Goal: Task Accomplishment & Management: Use online tool/utility

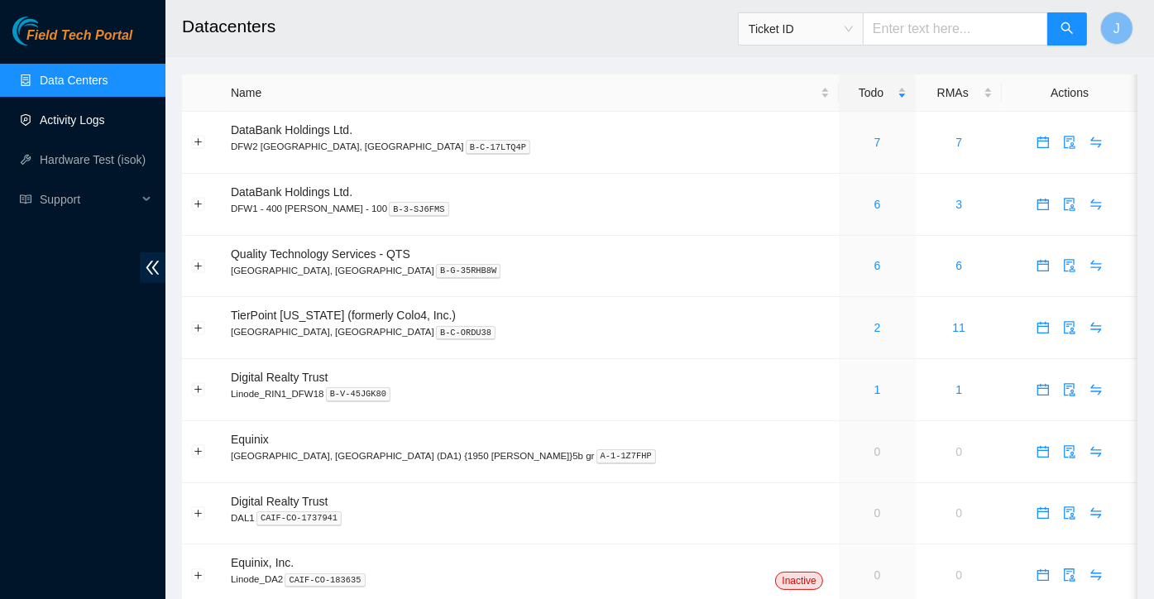
click at [105, 122] on link "Activity Logs" at bounding box center [72, 119] width 65 height 13
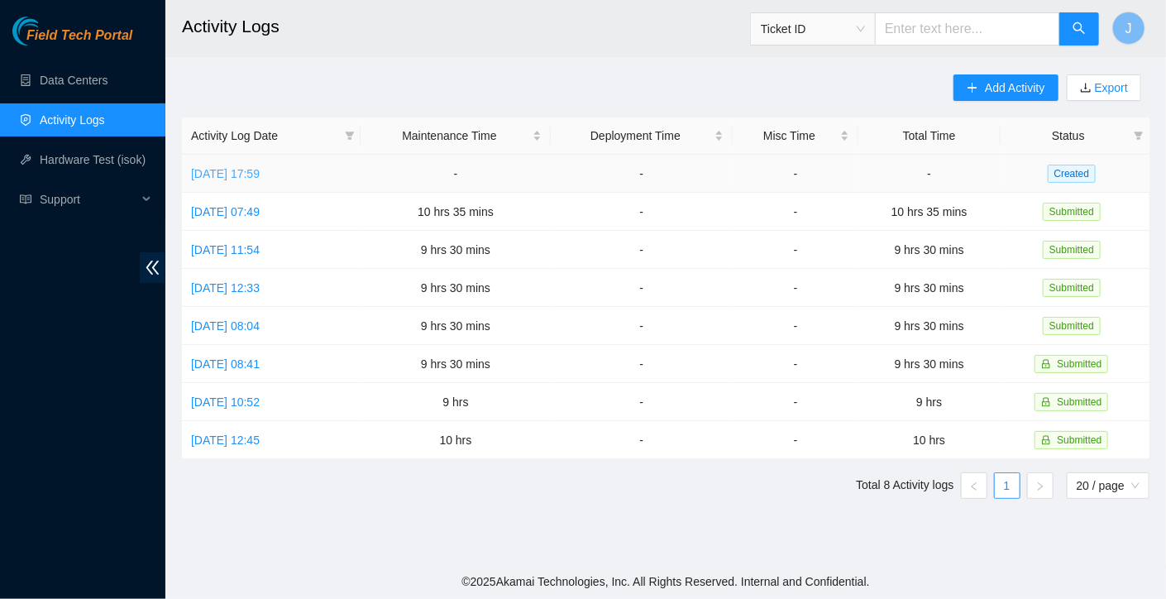
click at [260, 172] on link "[DATE] 17:59" at bounding box center [225, 173] width 69 height 13
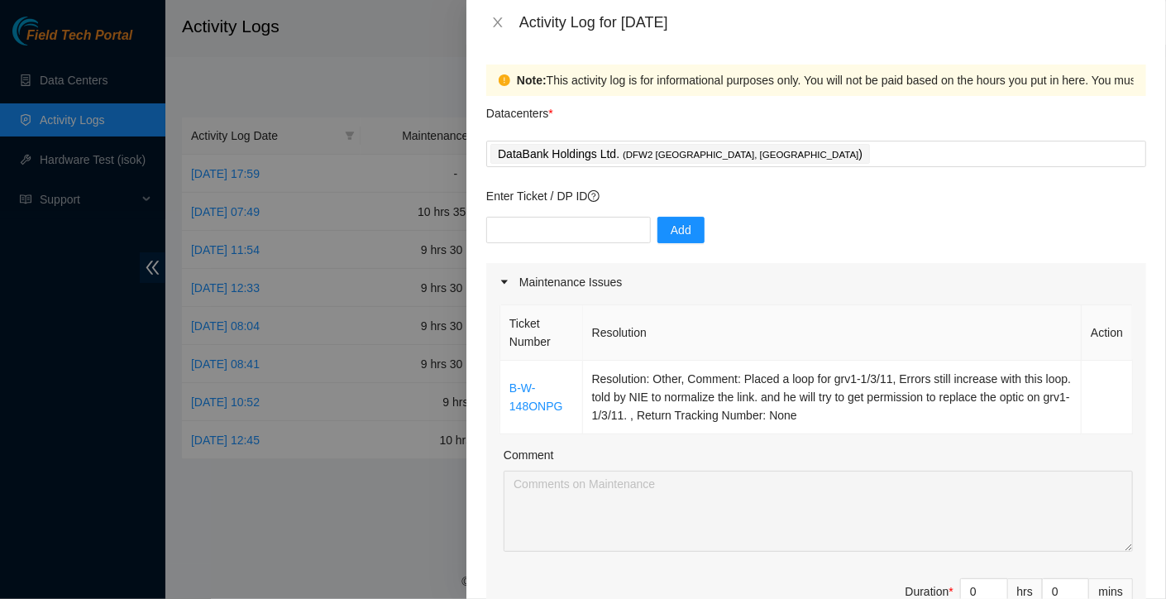
click at [103, 72] on div at bounding box center [583, 299] width 1166 height 599
click at [493, 18] on icon "close" at bounding box center [497, 22] width 13 height 13
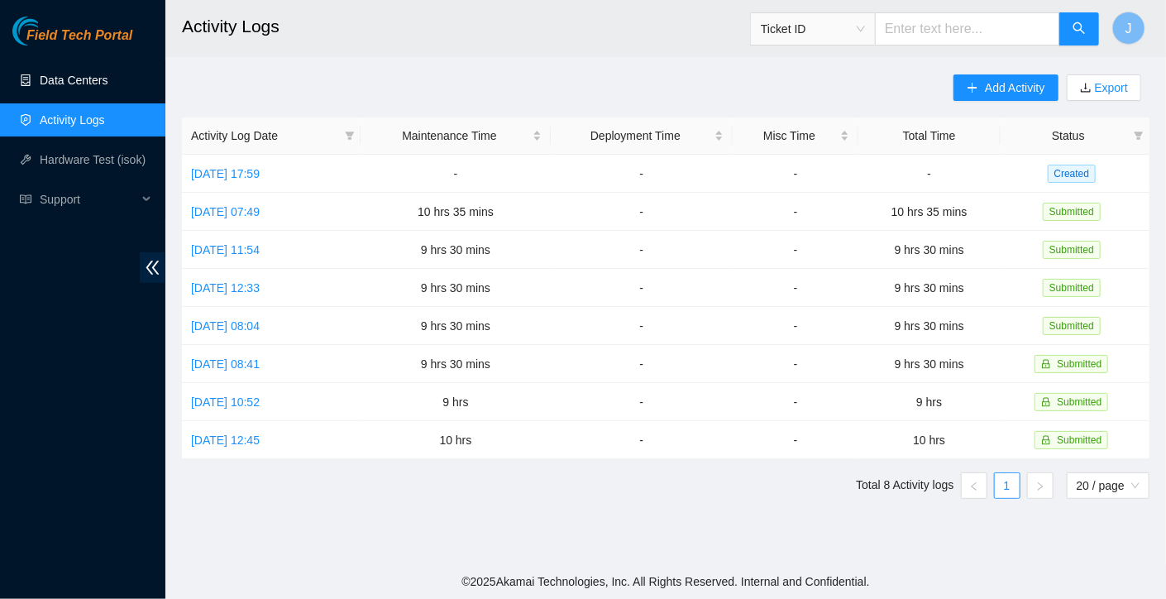
click at [88, 74] on link "Data Centers" at bounding box center [74, 80] width 68 height 13
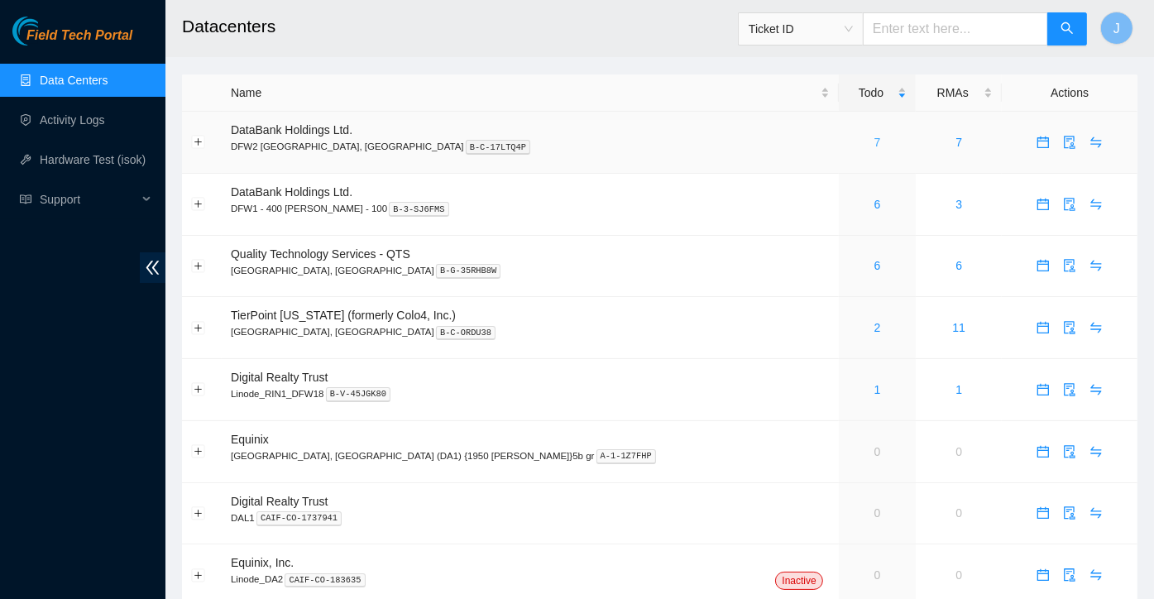
click at [874, 145] on link "7" at bounding box center [877, 142] width 7 height 13
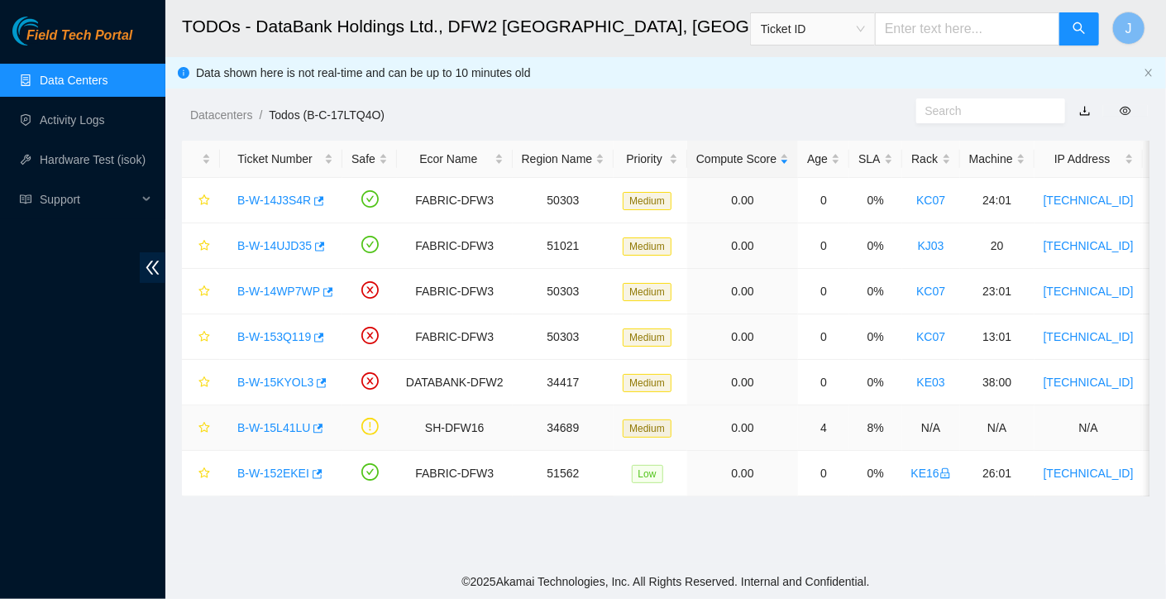
click at [283, 425] on link "B-W-15L41LU" at bounding box center [273, 427] width 73 height 13
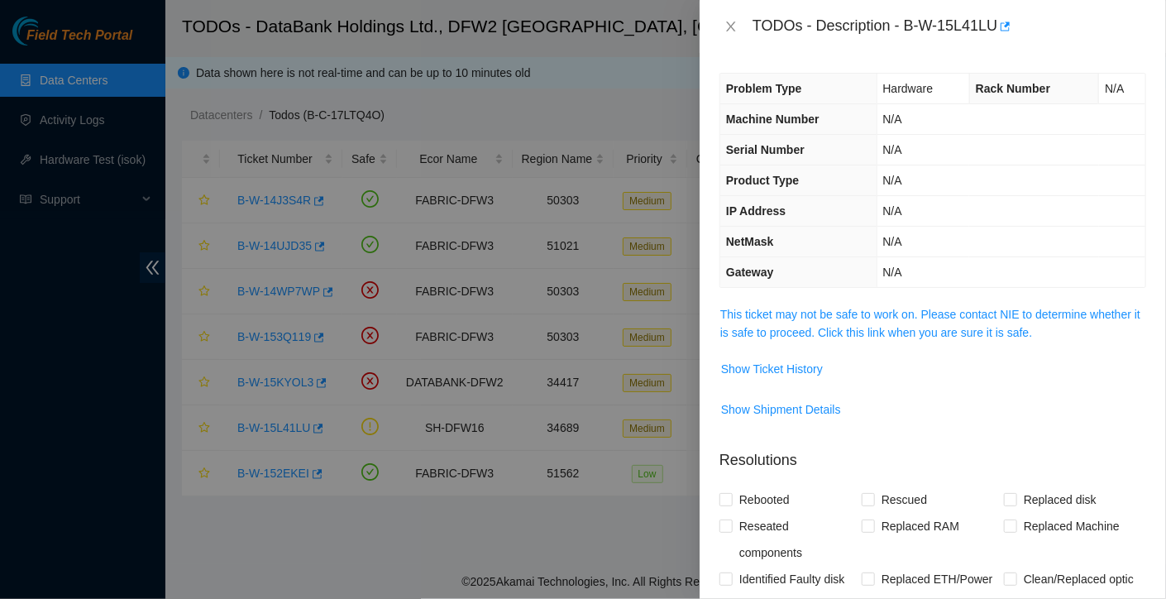
click at [791, 351] on td "This ticket may not be safe to work on. Please contact NIE to determine whether…" at bounding box center [932, 329] width 427 height 50
click at [784, 360] on span "Show Ticket History" at bounding box center [772, 369] width 102 height 18
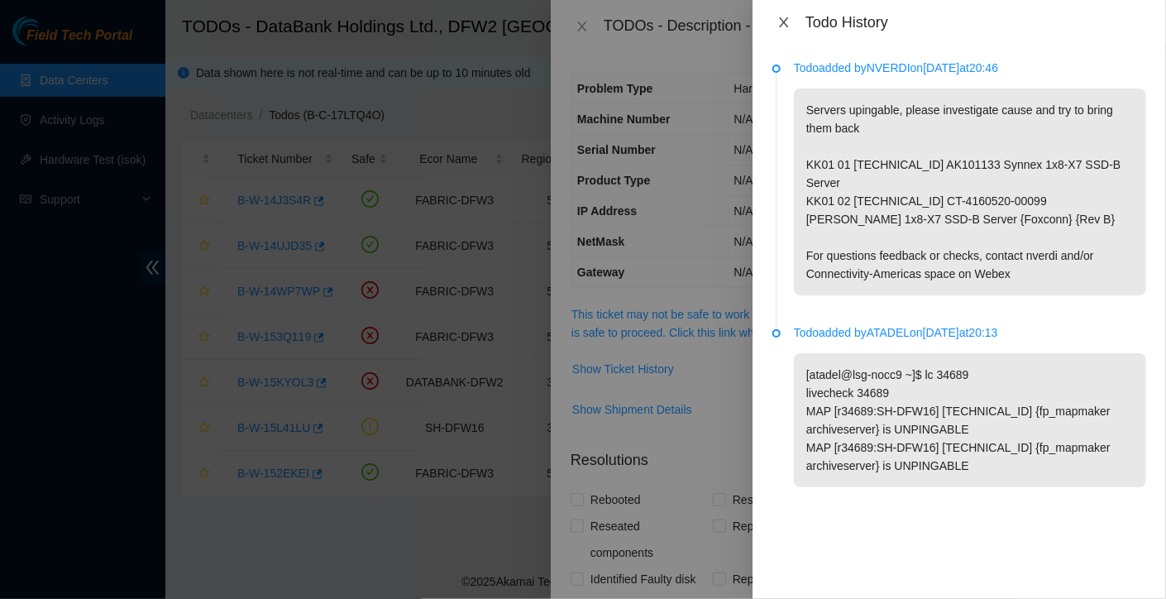
click at [787, 22] on icon "close" at bounding box center [783, 22] width 13 height 13
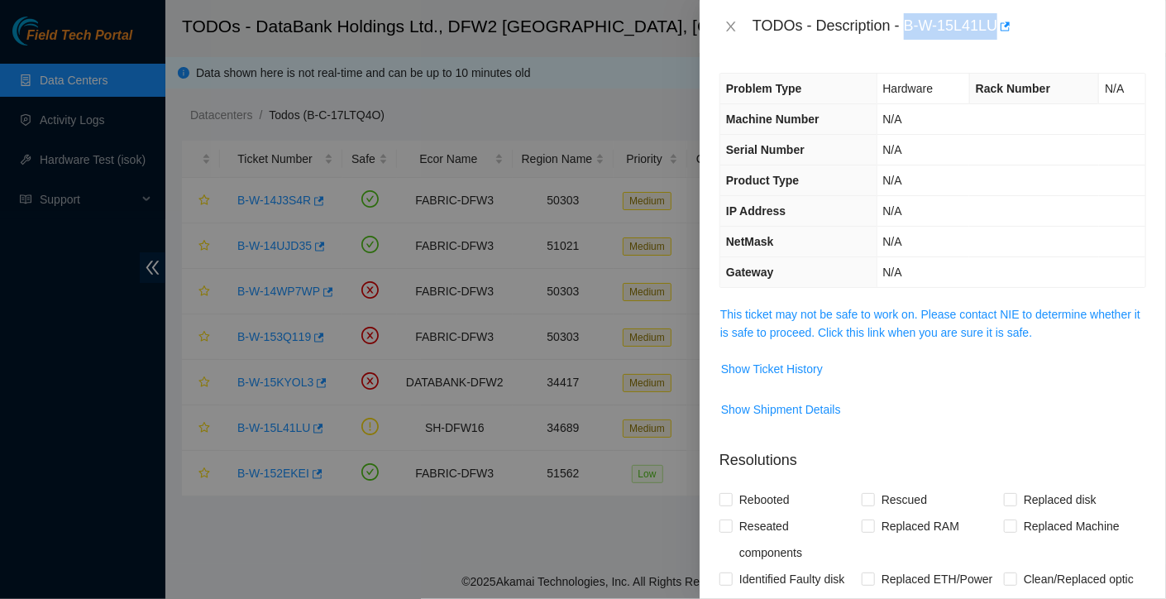
drag, startPoint x: 906, startPoint y: 32, endPoint x: 999, endPoint y: 42, distance: 93.2
click at [999, 42] on div "TODOs - Description - B-W-15L41LU" at bounding box center [933, 26] width 466 height 53
copy div "B-W-15L41LU"
